Goal: Task Accomplishment & Management: Manage account settings

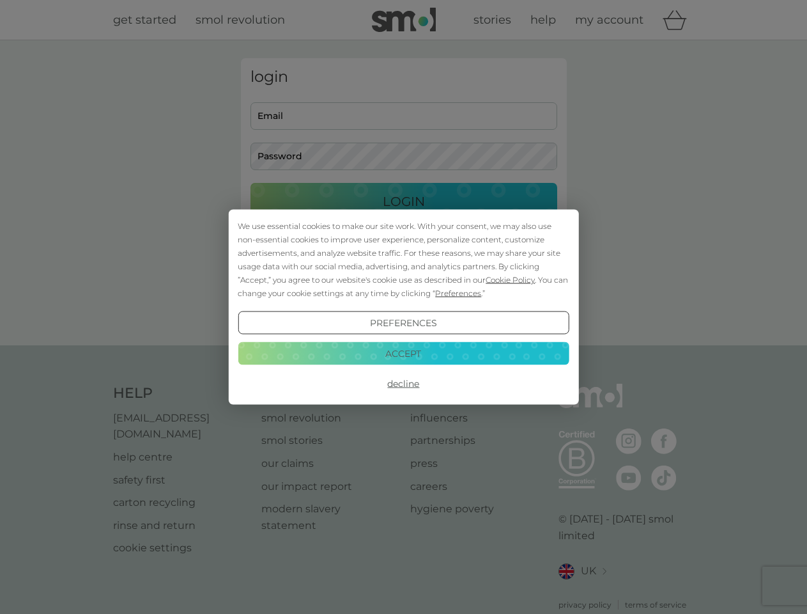
click at [511, 279] on span "Cookie Policy" at bounding box center [510, 280] width 49 height 10
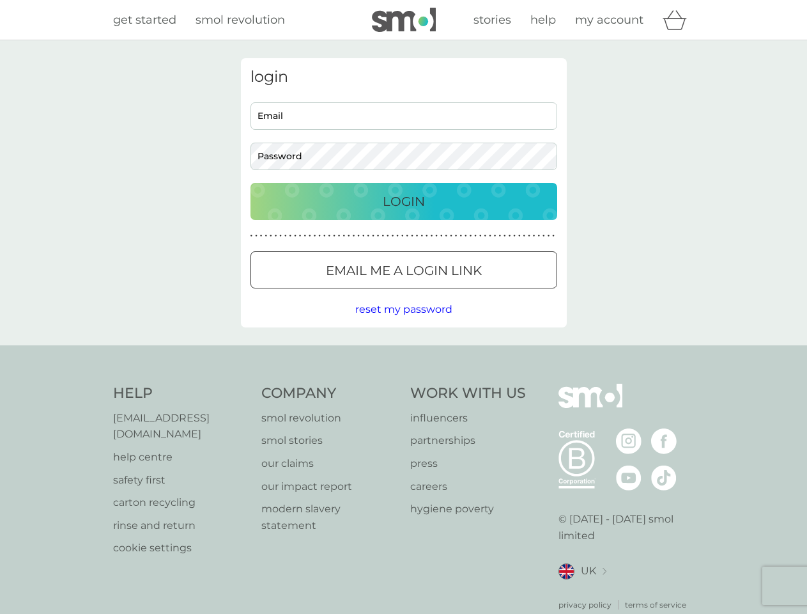
click at [457, 293] on div "login Email Password Login ● ● ● ● ● ● ● ● ● ● ● ● ● ● ● ● ● ● ● ● ● ● ● ● ● ● …" at bounding box center [404, 192] width 326 height 269
click at [403, 323] on div "login Email Password Login ● ● ● ● ● ● ● ● ● ● ● ● ● ● ● ● ● ● ● ● ● ● ● ● ● ● …" at bounding box center [404, 192] width 326 height 269
click at [403, 383] on div "Help [EMAIL_ADDRESS][DOMAIN_NAME] help centre safety first carton recycling rin…" at bounding box center [404, 496] width 582 height 227
click at [403, 353] on div "Help [EMAIL_ADDRESS][DOMAIN_NAME] help centre safety first carton recycling rin…" at bounding box center [403, 497] width 807 height 304
